Goal: Feedback & Contribution: Submit feedback/report problem

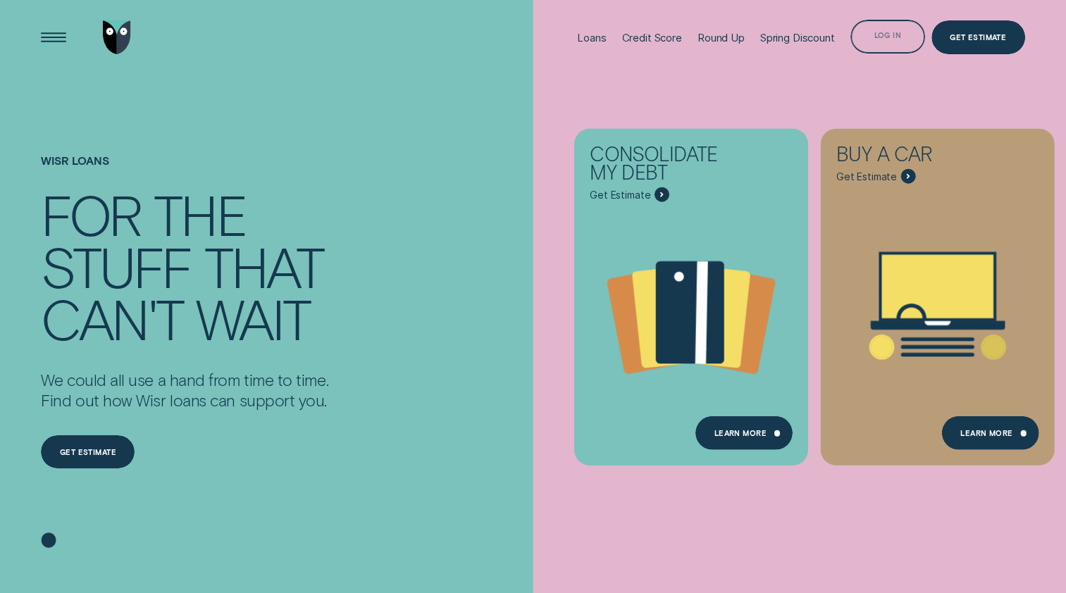
click at [895, 41] on div "Log in" at bounding box center [887, 37] width 75 height 34
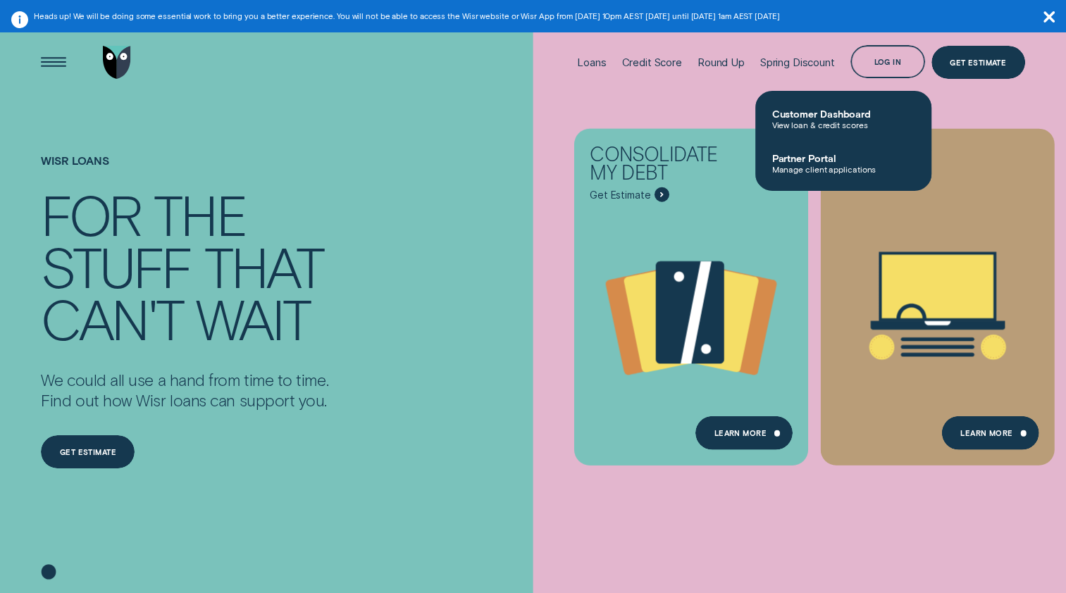
click at [821, 108] on link "Customer Dashboard View loan & credit scores" at bounding box center [843, 119] width 176 height 44
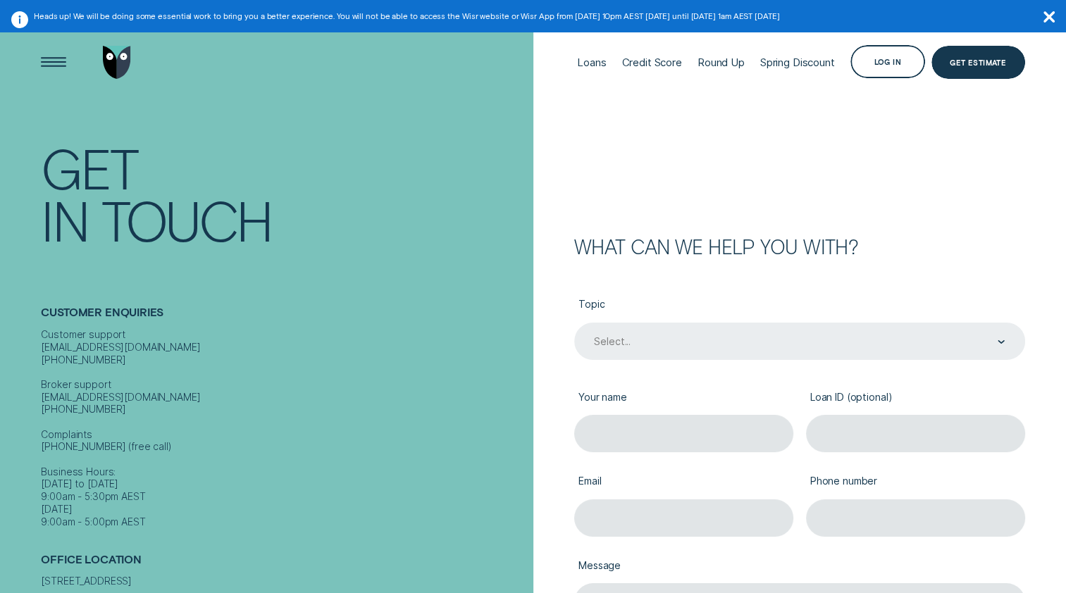
click at [678, 340] on div "Select..." at bounding box center [798, 342] width 412 height 14
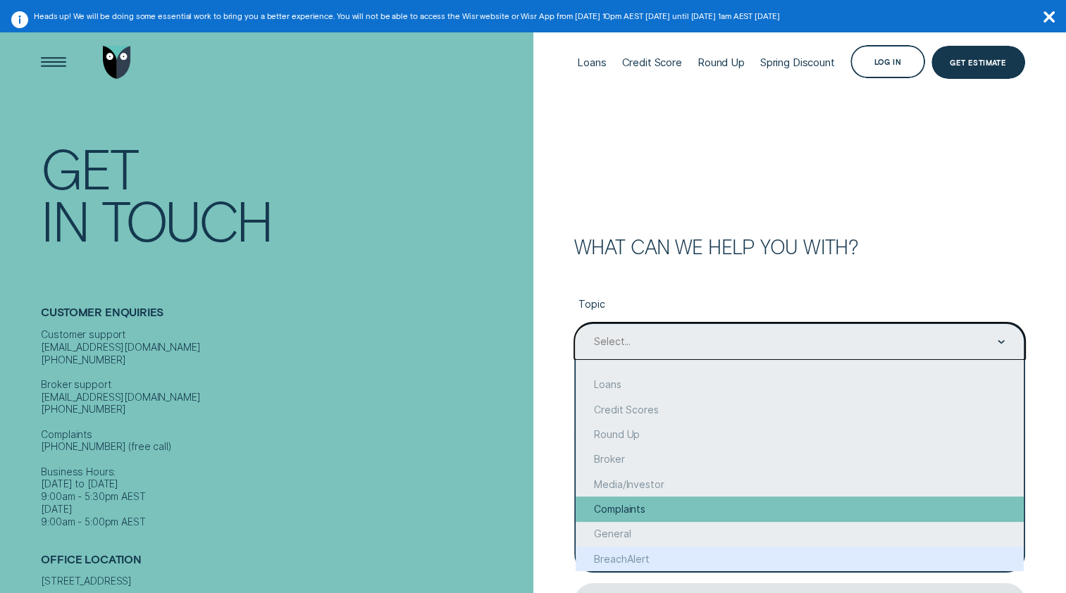
scroll to position [44, 0]
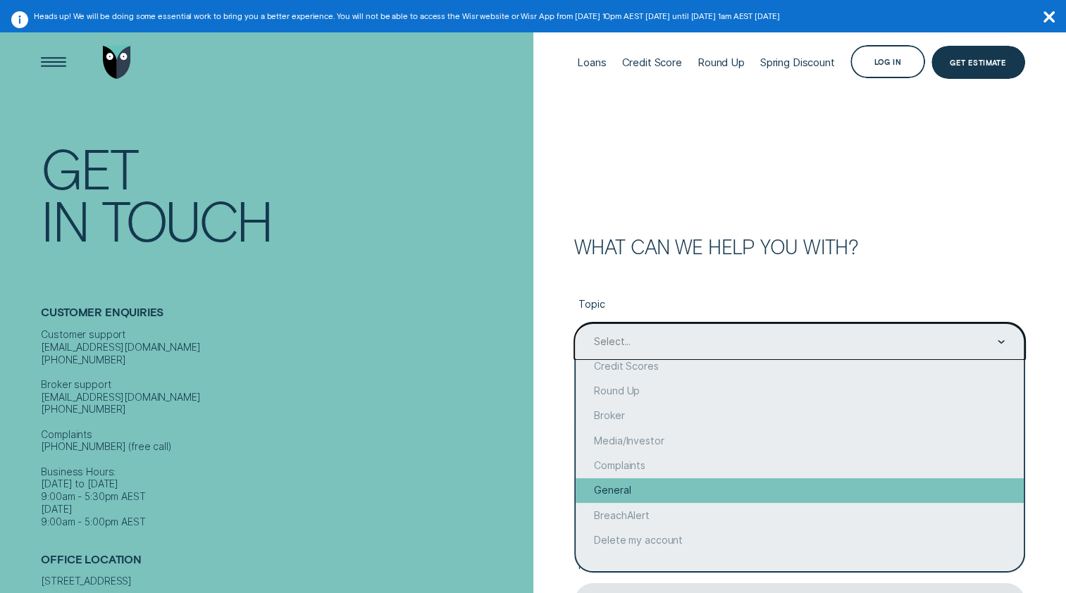
click at [659, 497] on div "General" at bounding box center [799, 490] width 448 height 25
type input "General"
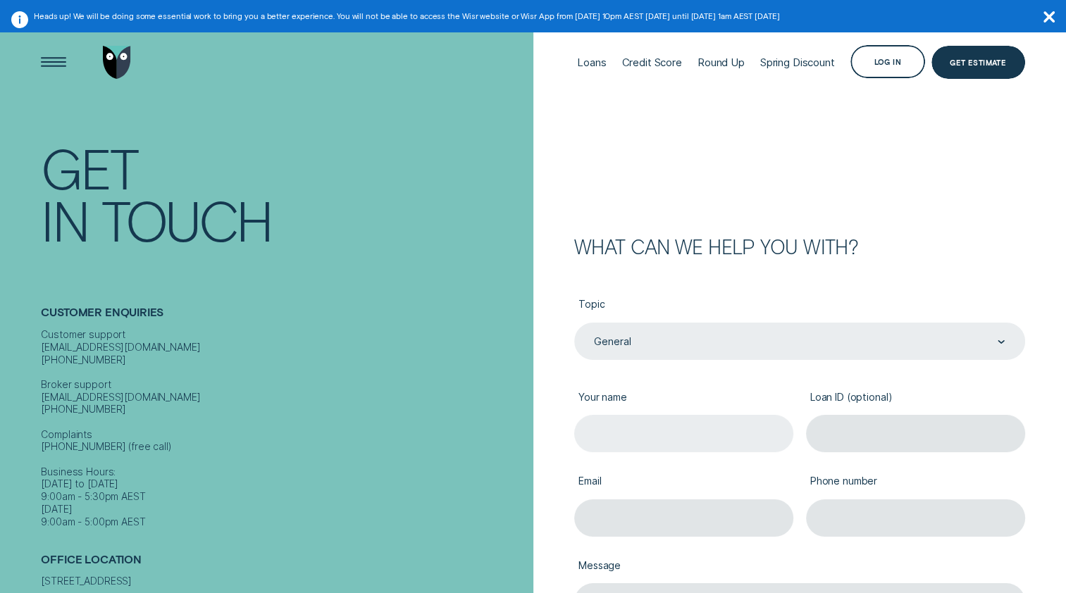
click at [659, 420] on input "Your name" at bounding box center [683, 433] width 219 height 37
type input "[PERSON_NAME] [PERSON_NAME]"
type input "[PERSON_NAME][EMAIL_ADDRESS][PERSON_NAME][DOMAIN_NAME]"
type input "0417676193"
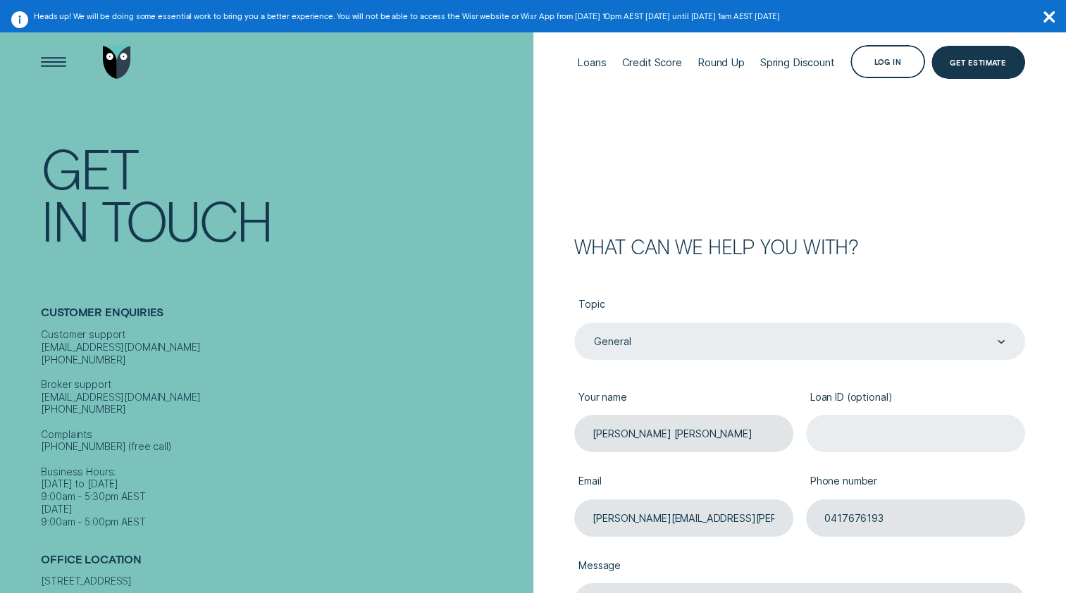
click at [870, 452] on input "Loan ID (optional)" at bounding box center [915, 433] width 219 height 37
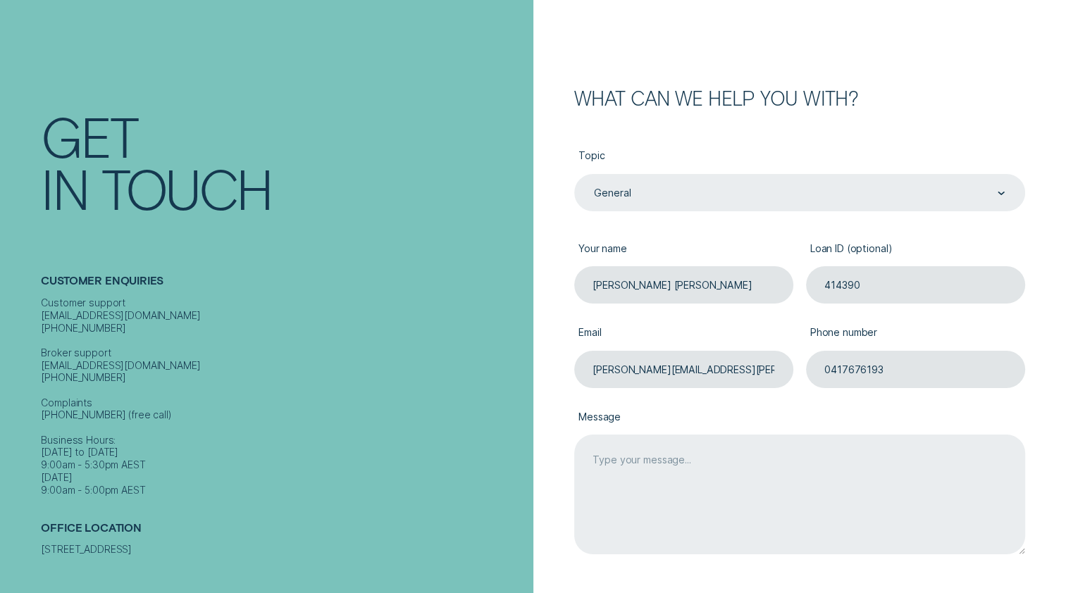
scroll to position [211, 0]
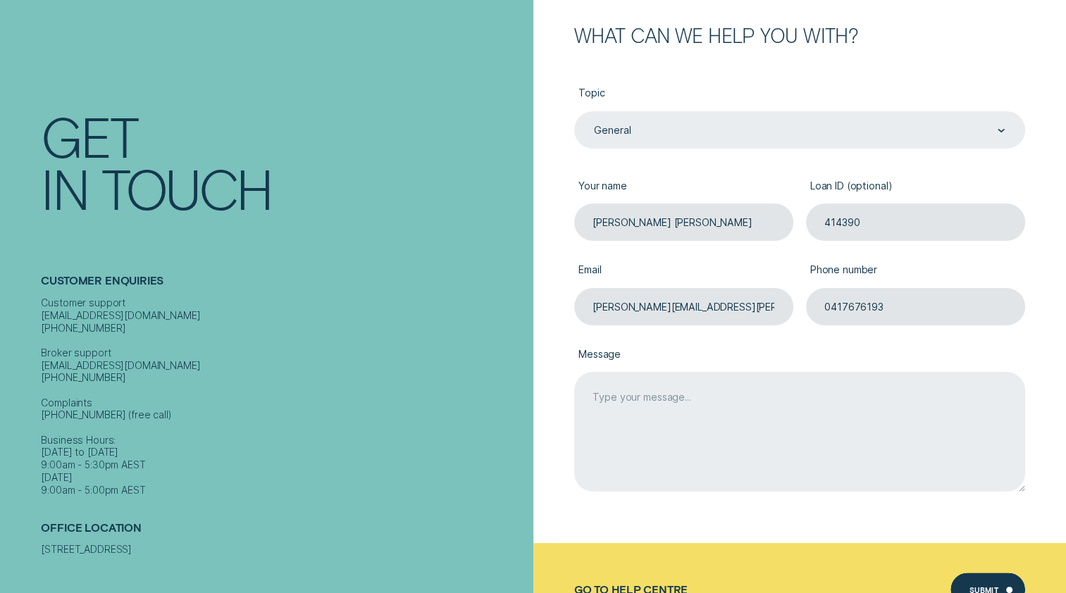
type input "414390"
click at [773, 397] on textarea "Message" at bounding box center [799, 432] width 451 height 120
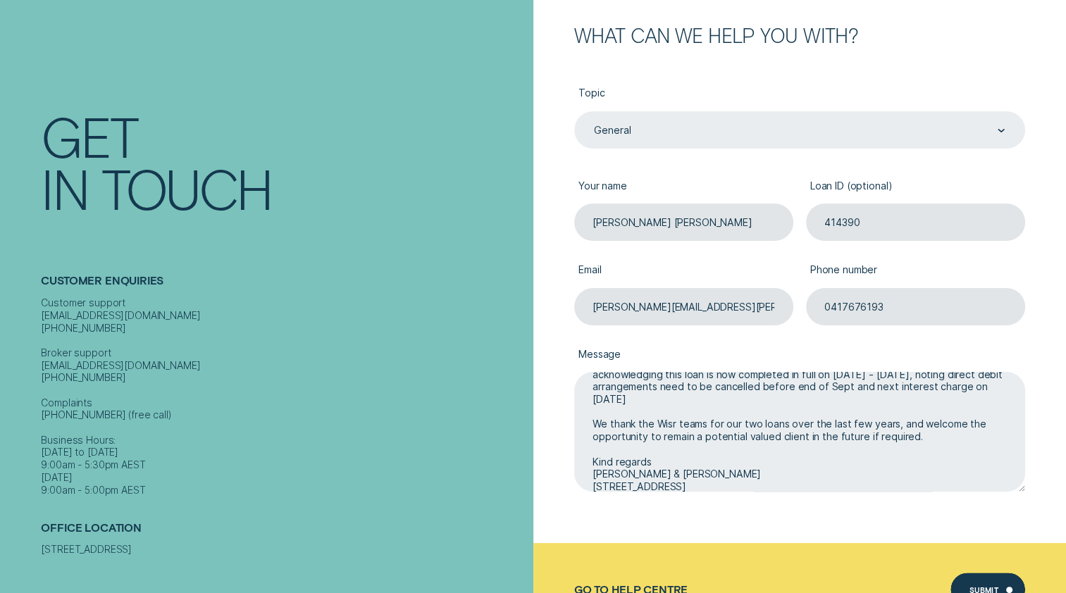
scroll to position [85, 0]
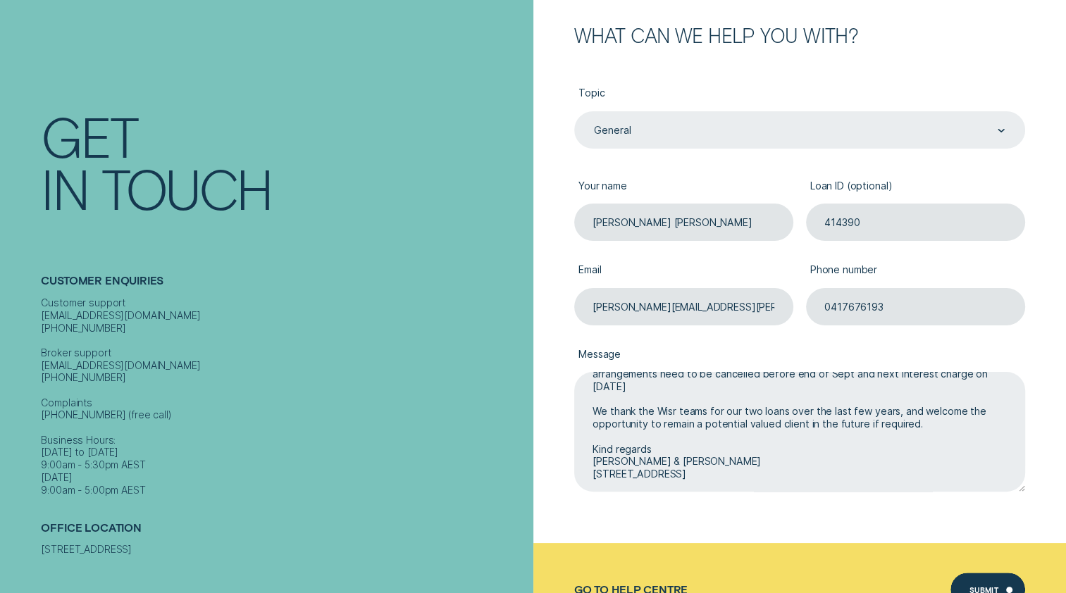
click at [714, 448] on textarea "Good morning Wisr team, I wish to advise we have made a final balance payment l…" at bounding box center [799, 432] width 451 height 120
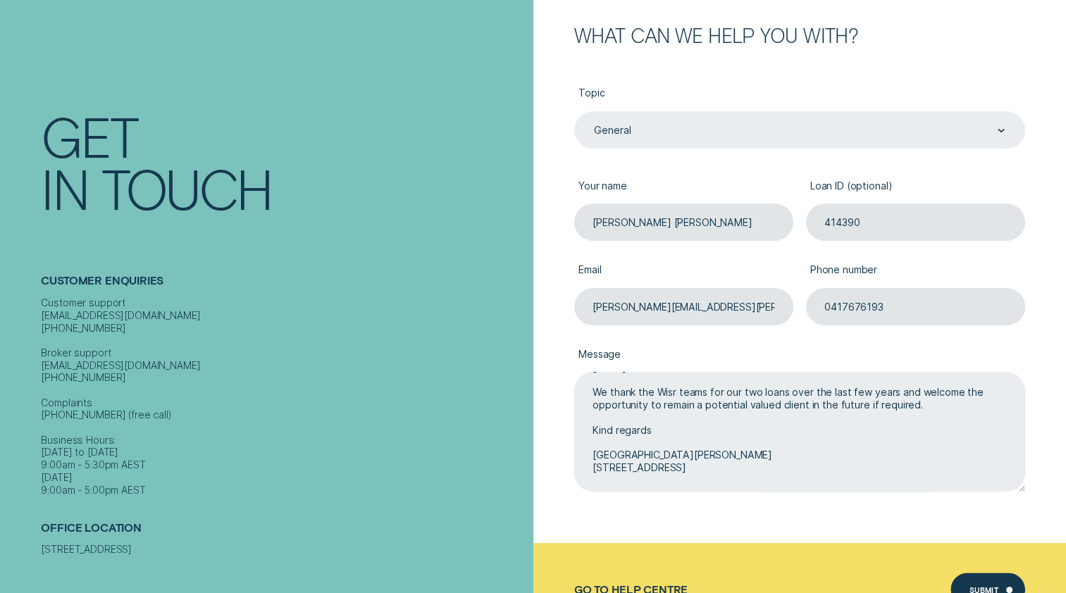
scroll to position [116, 0]
click at [876, 394] on textarea "Good morning Wisr team, I wish to advise we have made a final balance payment l…" at bounding box center [799, 432] width 451 height 120
click at [774, 443] on textarea "Good morning Wisr team, I wish to advise we have made a final balance payment l…" at bounding box center [799, 432] width 451 height 120
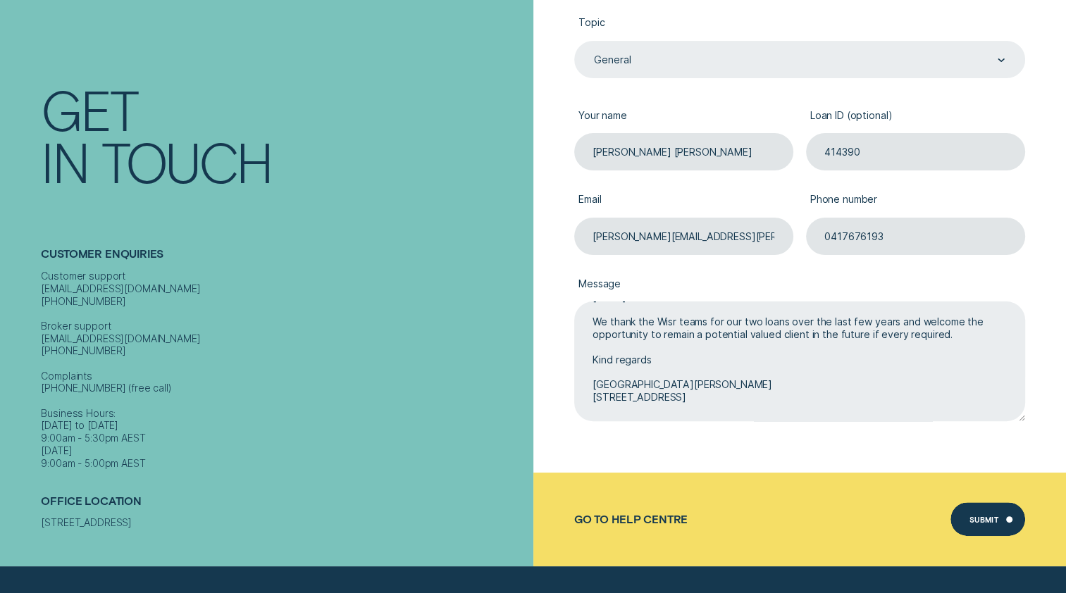
click at [727, 411] on textarea "Good morning Wisr team, I wish to advise we have made a final balance payment l…" at bounding box center [799, 361] width 451 height 120
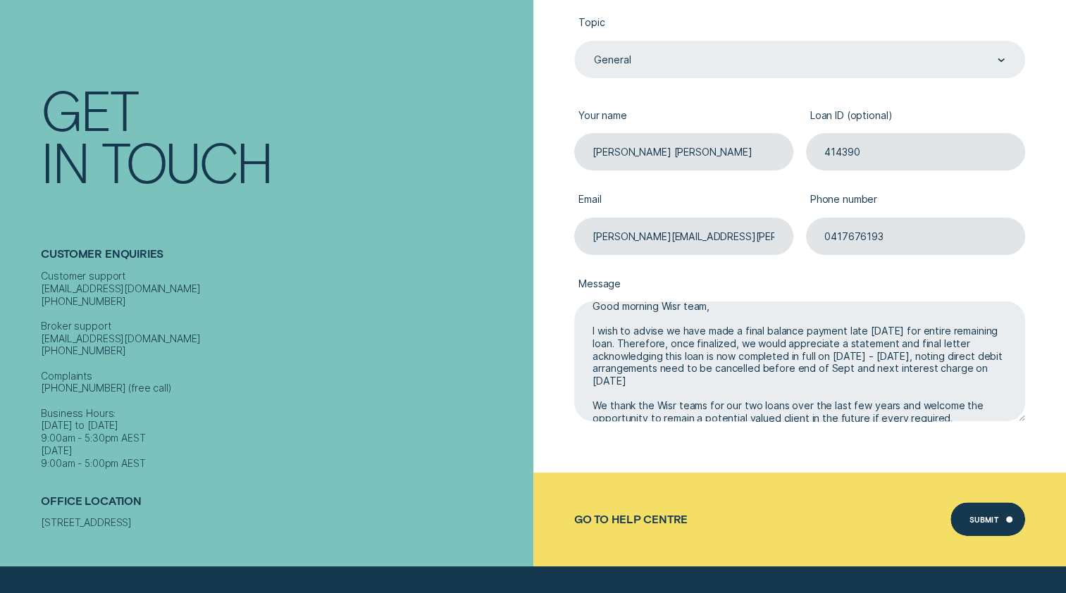
scroll to position [0, 0]
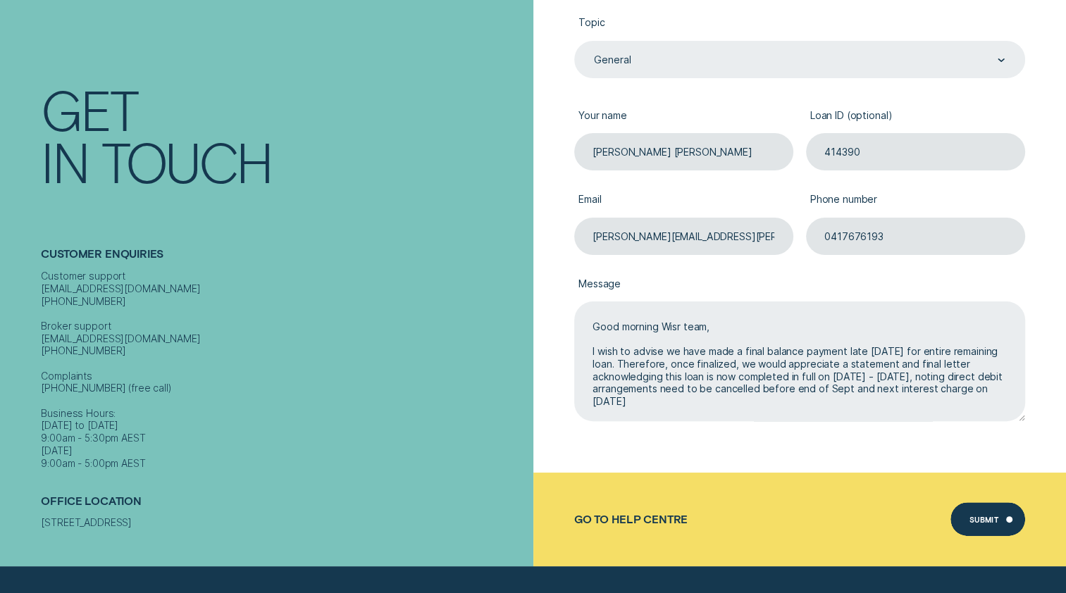
drag, startPoint x: 592, startPoint y: 349, endPoint x: 634, endPoint y: 348, distance: 42.3
click at [634, 348] on textarea "Good morning Wisr team, I wish to advise we have made a final balance payment l…" at bounding box center [799, 361] width 451 height 120
click at [721, 349] on textarea "Good morning Wisr team, We advise we have made a final balance payment late [DA…" at bounding box center [799, 361] width 451 height 120
click at [744, 348] on textarea "Good morning Wisr team, We advise we have made a final balance payment late [DA…" at bounding box center [799, 361] width 451 height 120
drag, startPoint x: 914, startPoint y: 354, endPoint x: 660, endPoint y: 363, distance: 254.4
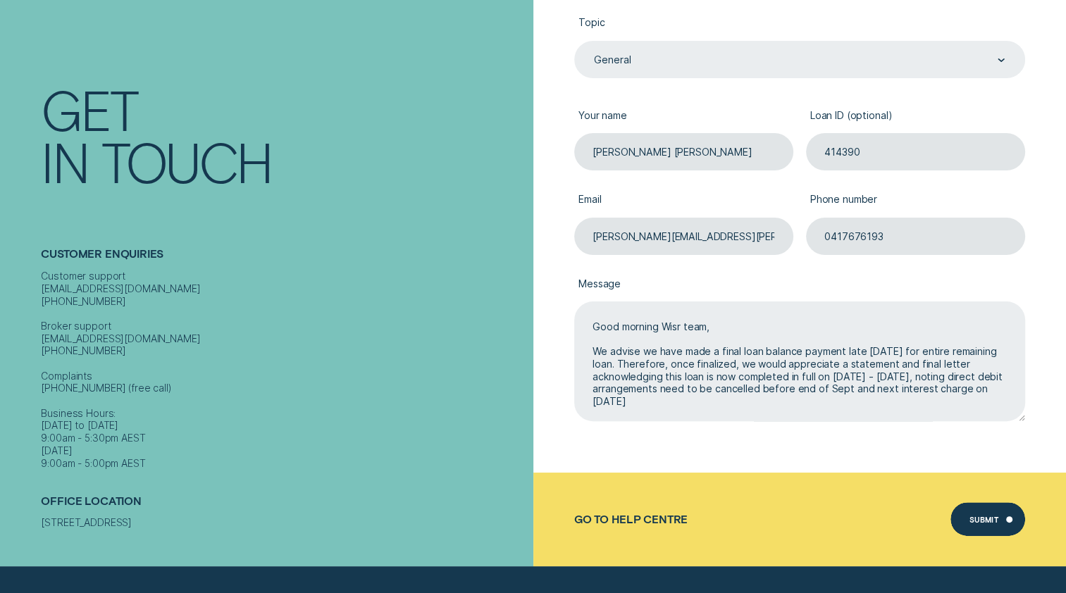
click at [660, 363] on textarea "Good morning Wisr team, We advise we have made a final loan balance payment lat…" at bounding box center [799, 361] width 451 height 120
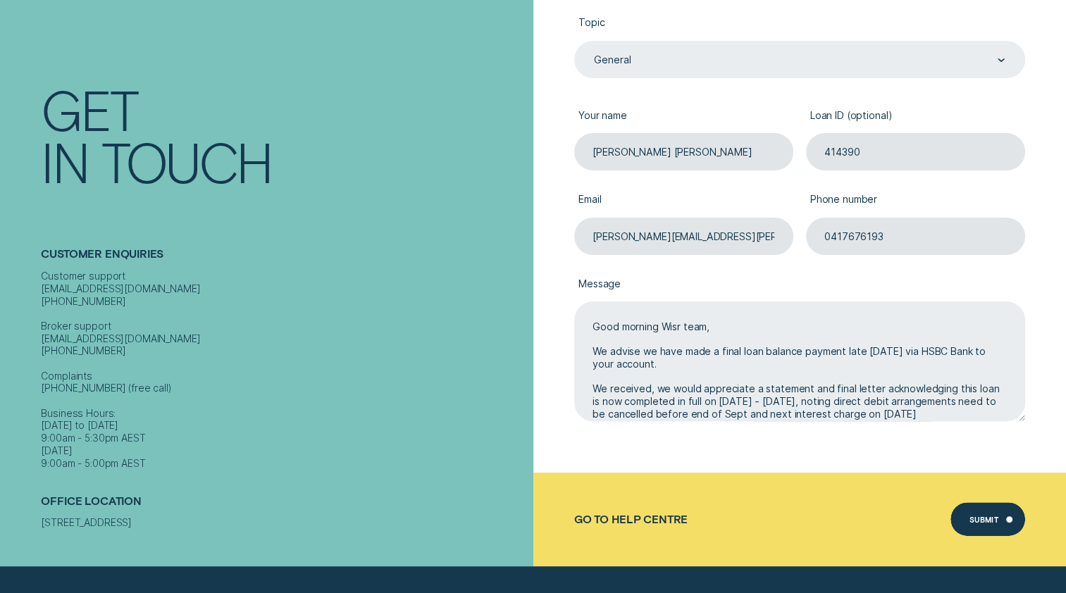
click at [761, 387] on textarea "Good morning Wisr team, We advise we have made a final loan balance payment lat…" at bounding box center [799, 361] width 451 height 120
click at [853, 387] on textarea "Good morning Wisr team, We advise we have made a final loan balance payment lat…" at bounding box center [799, 361] width 451 height 120
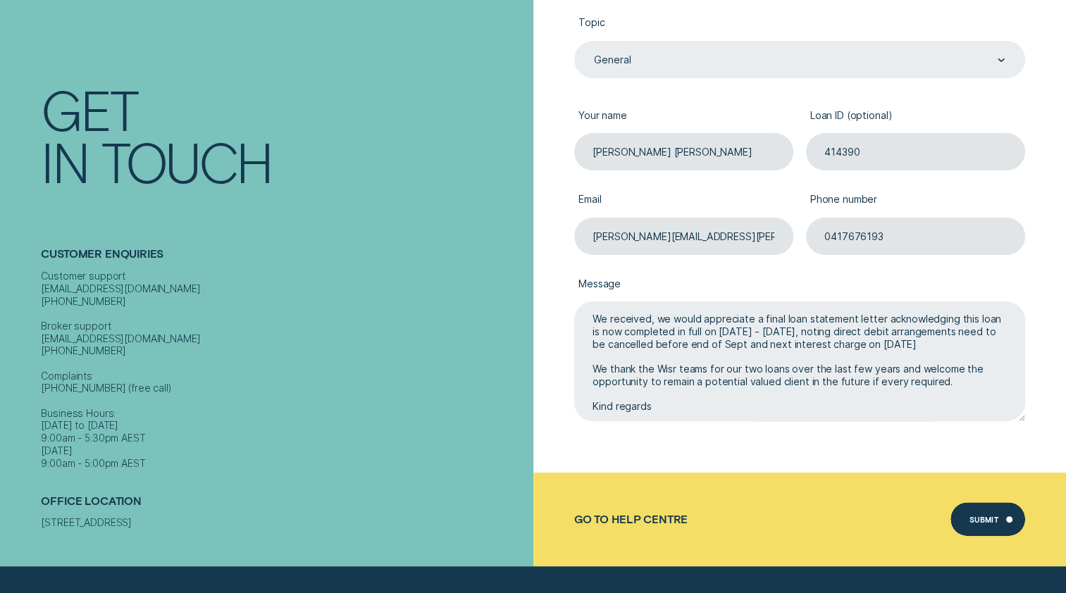
scroll to position [70, 0]
click at [821, 330] on textarea "Good morning Wisr team, We advise we have made a final loan balance payment lat…" at bounding box center [799, 361] width 451 height 120
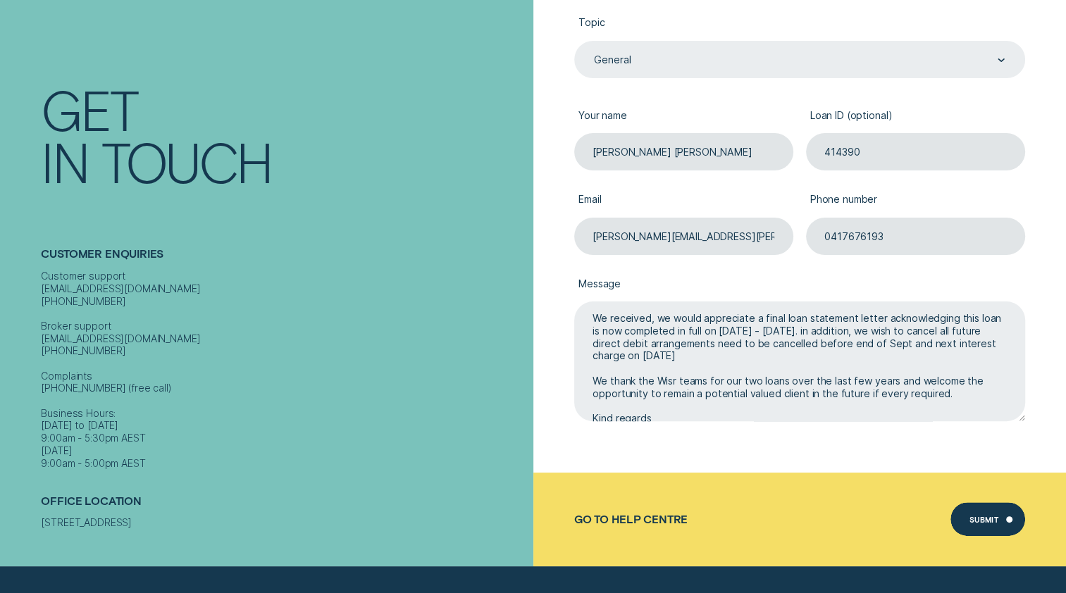
drag, startPoint x: 747, startPoint y: 342, endPoint x: 842, endPoint y: 346, distance: 95.9
click at [842, 346] on textarea "Good morning Wisr team, We advise we have made a final loan balance payment lat…" at bounding box center [799, 361] width 451 height 120
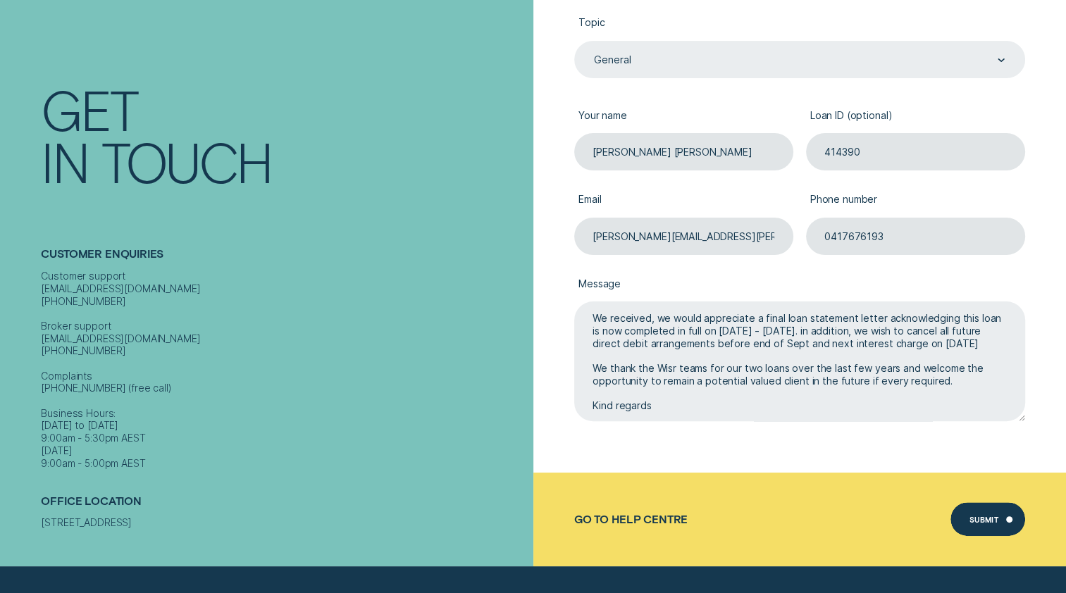
click at [731, 348] on textarea "Good morning Wisr team, We advise we have made a final loan balance payment lat…" at bounding box center [799, 361] width 451 height 120
click at [687, 356] on textarea "Good morning Wisr team, We advise we have made a final loan balance payment lat…" at bounding box center [799, 361] width 451 height 120
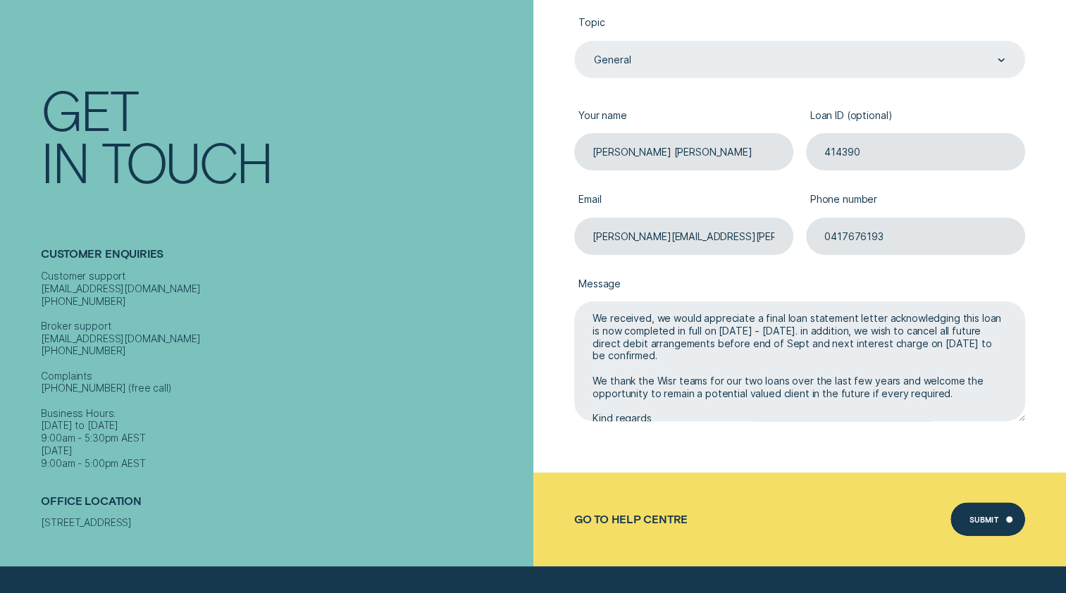
click at [706, 380] on textarea "Good morning Wisr team, We advise we have made a final loan balance payment lat…" at bounding box center [799, 361] width 451 height 120
drag, startPoint x: 640, startPoint y: 380, endPoint x: 661, endPoint y: 384, distance: 20.9
click at [661, 384] on textarea "Good morning Wisr team, We advise we have made a final loan balance payment lat…" at bounding box center [799, 361] width 451 height 120
click at [662, 382] on textarea "Good morning Wisr team, We advise we have made a final loan balance payment lat…" at bounding box center [799, 361] width 451 height 120
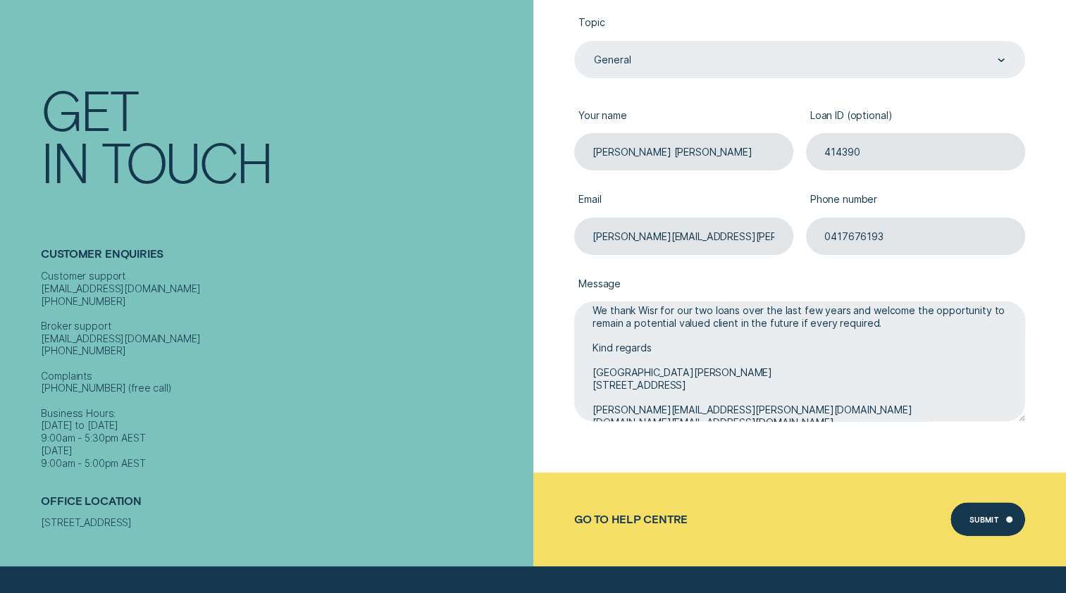
scroll to position [179, 0]
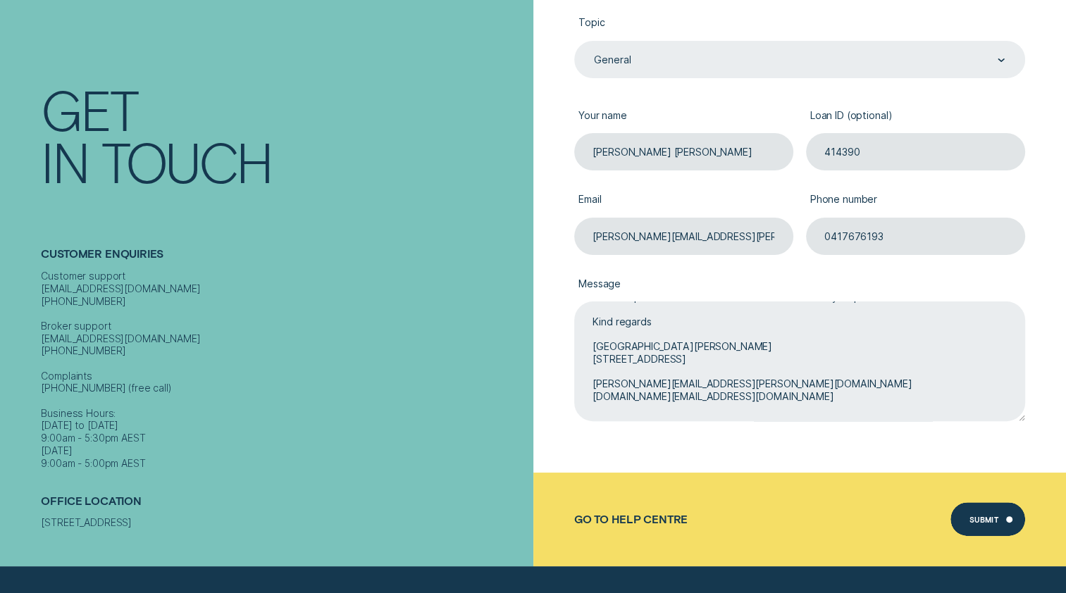
click at [741, 401] on textarea "Good morning Wisr team, We advise we have made a final loan balance payment lat…" at bounding box center [799, 361] width 451 height 120
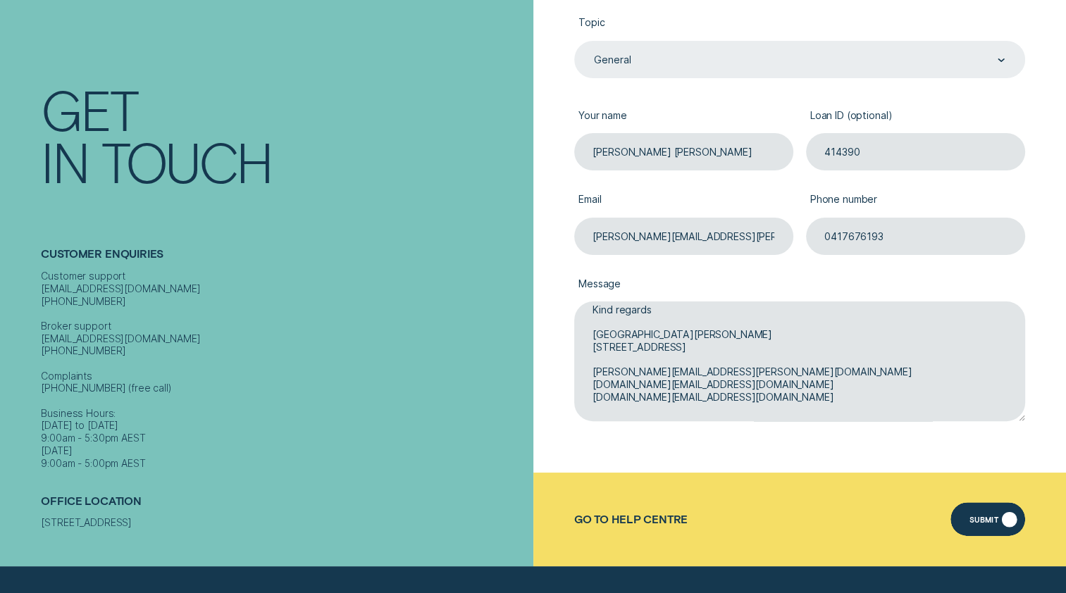
type textarea "Good morning Wisr team, We advise we have made a final loan balance payment lat…"
click at [992, 524] on div "Submit" at bounding box center [984, 521] width 30 height 6
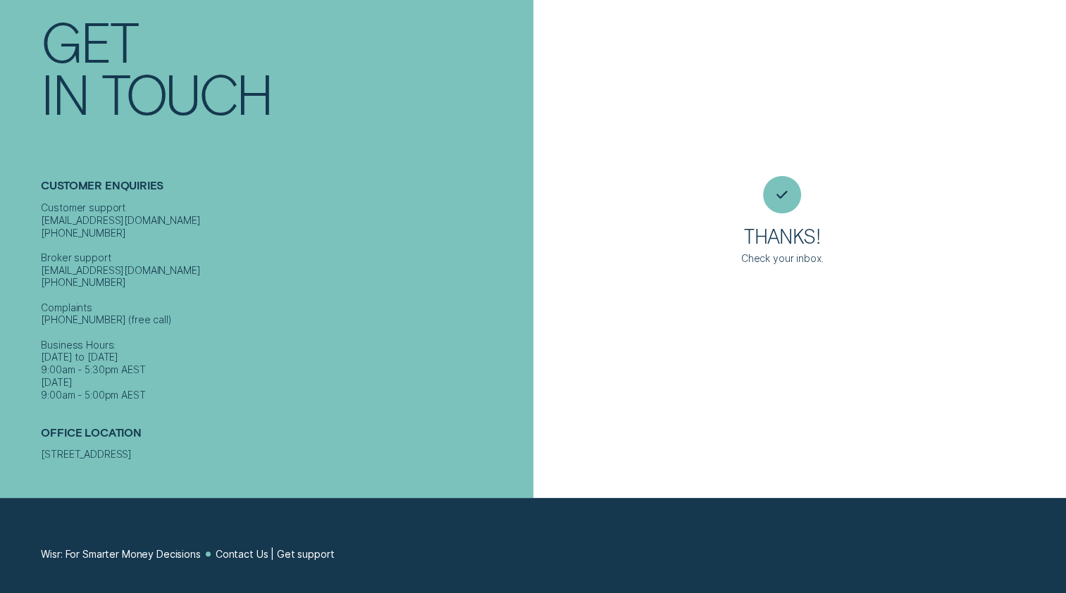
scroll to position [32, 0]
